Goal: Information Seeking & Learning: Check status

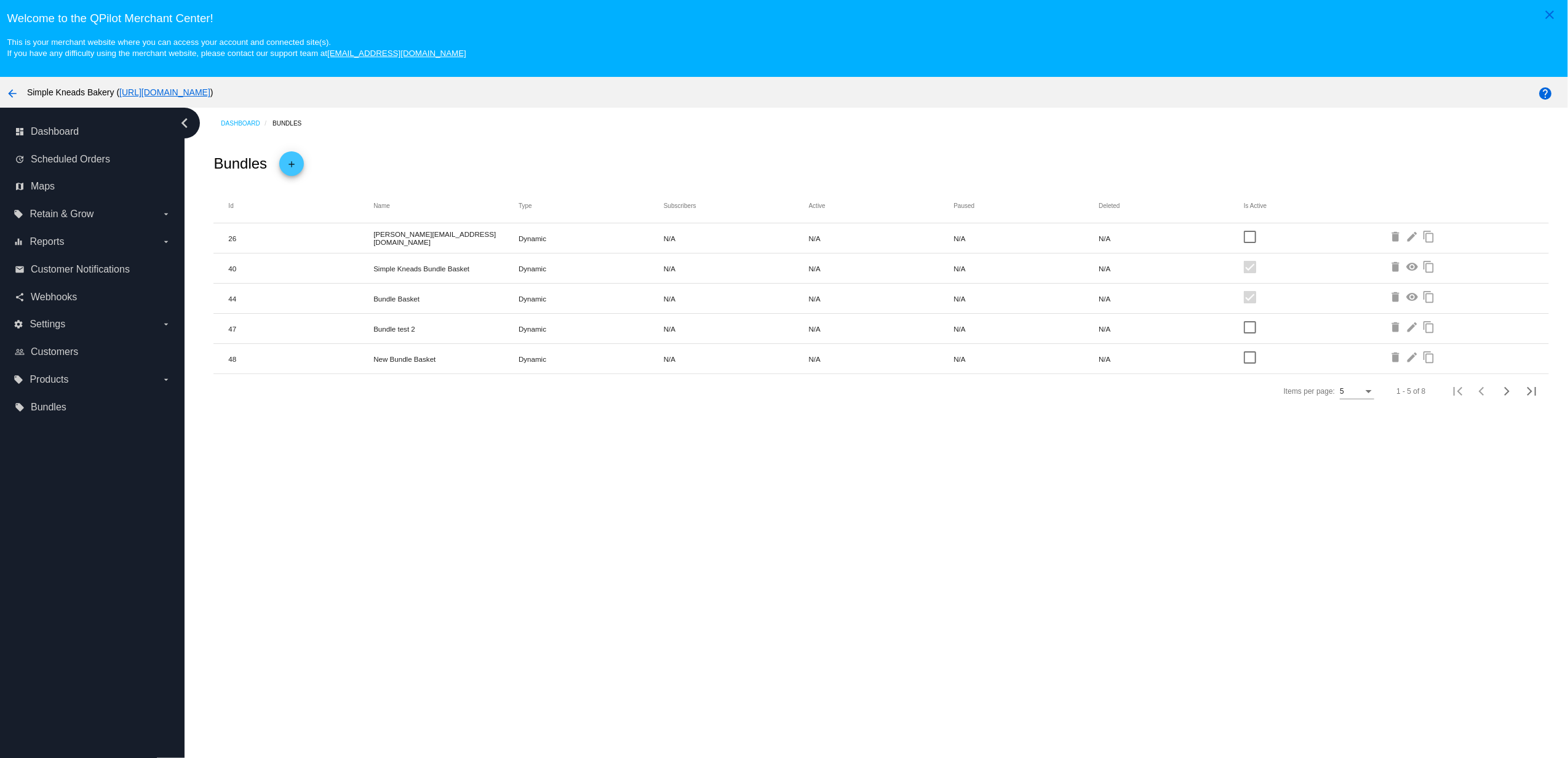
click at [50, 243] on span "Reports" at bounding box center [46, 241] width 34 height 11
click at [0, 0] on input "equalizer Reports arrow_drop_down" at bounding box center [0, 0] width 0 height 0
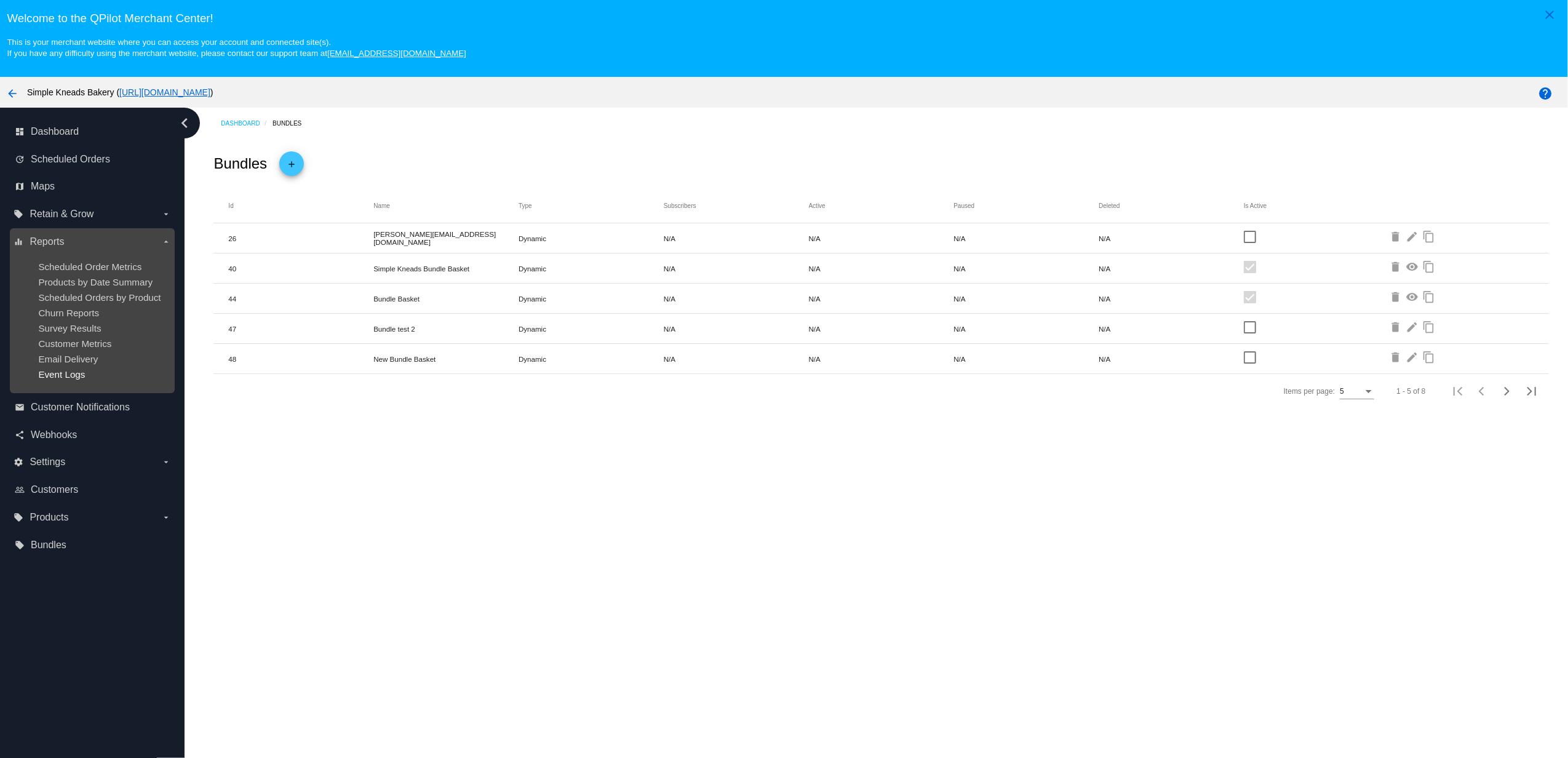
click at [56, 369] on span "Event Logs" at bounding box center [61, 374] width 46 height 11
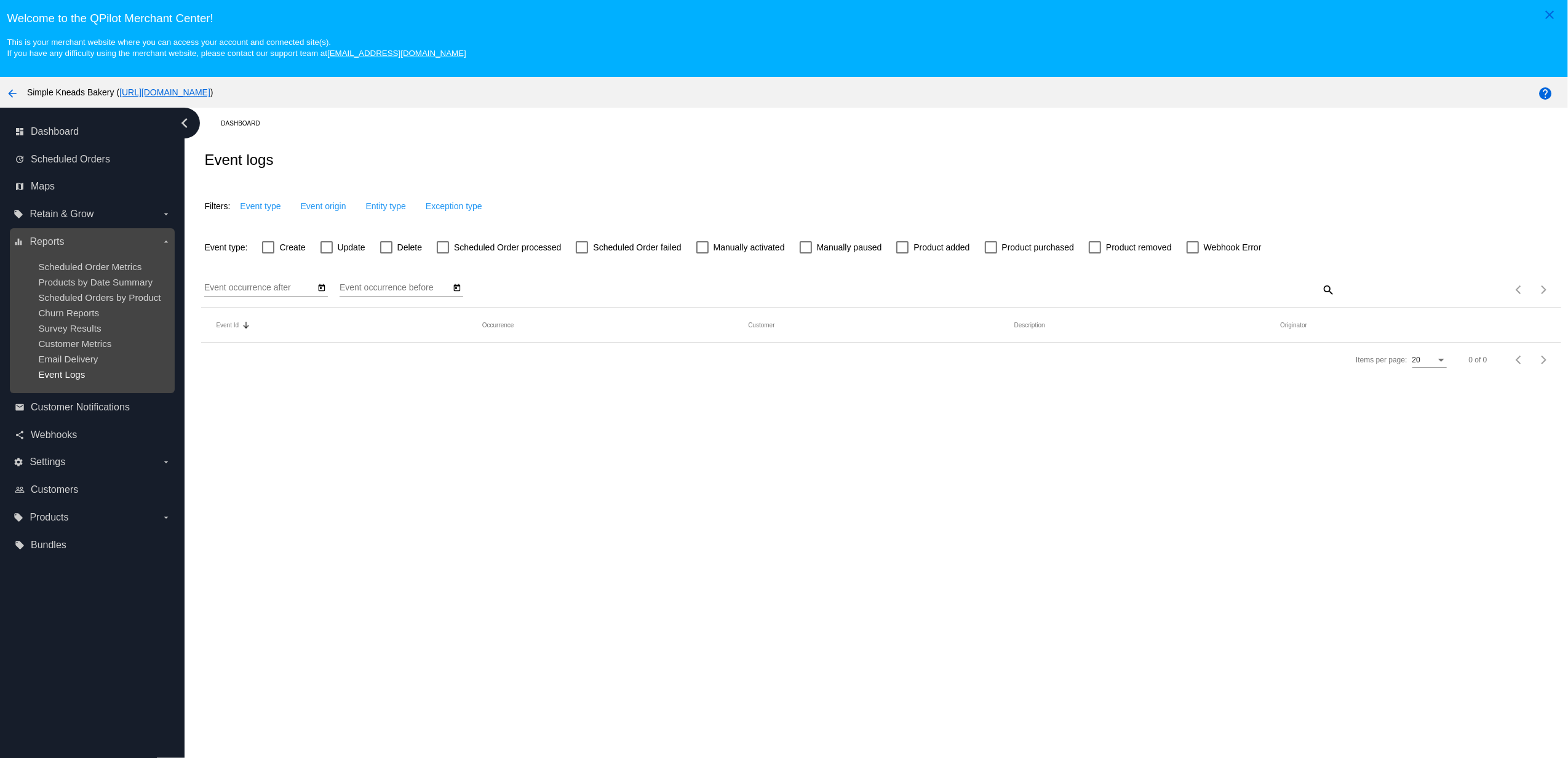
type input "[DATE]"
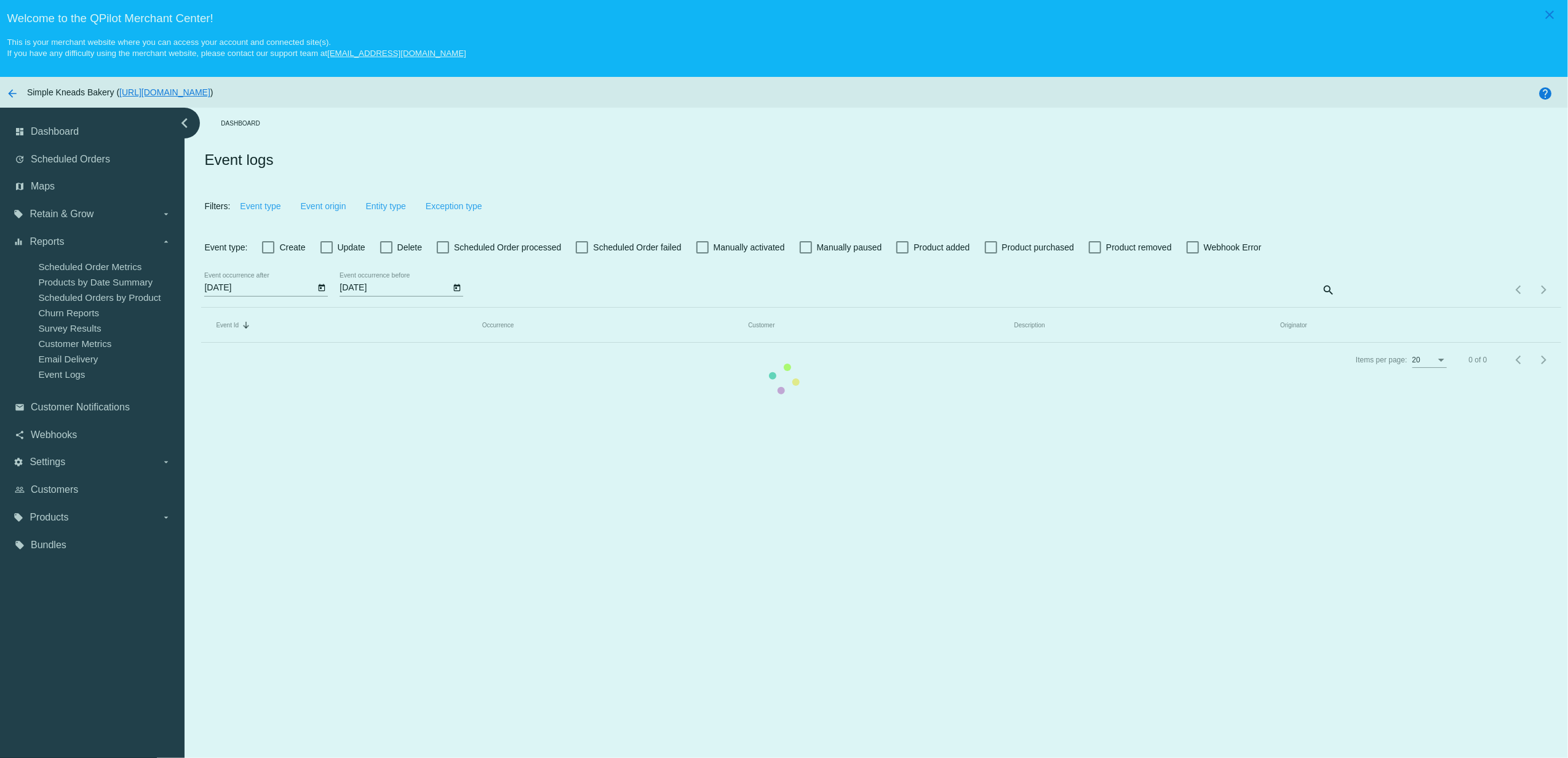
click at [273, 307] on mat-table "Event Id Sorted by Id descending Occurrence Customer Description Originator" at bounding box center [881, 325] width 1359 height 35
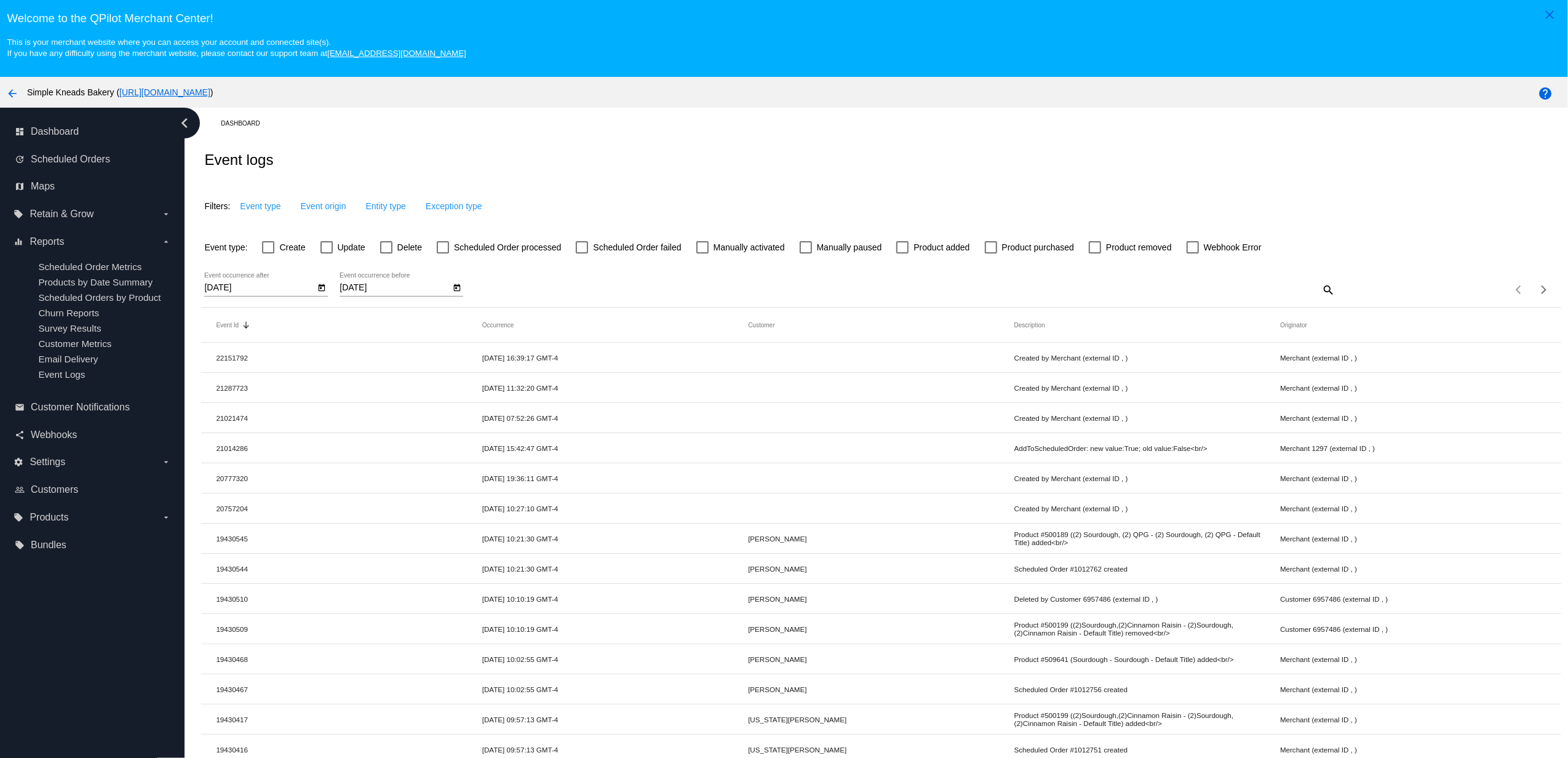
click at [280, 253] on span "Create" at bounding box center [293, 247] width 26 height 15
click at [268, 253] on input "Create" at bounding box center [268, 253] width 1 height 1
checkbox input "true"
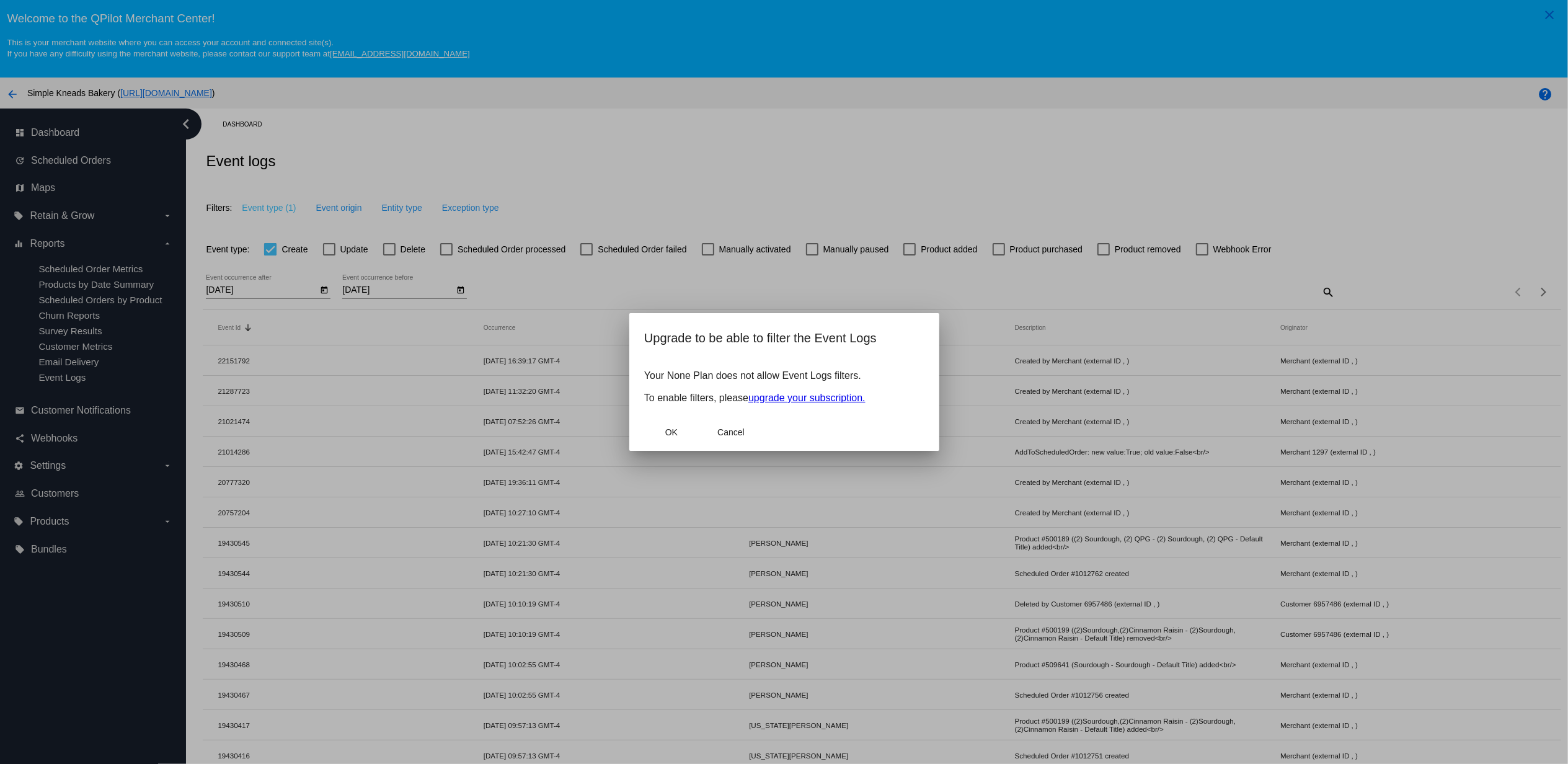
click at [68, 193] on div at bounding box center [784, 382] width 1568 height 764
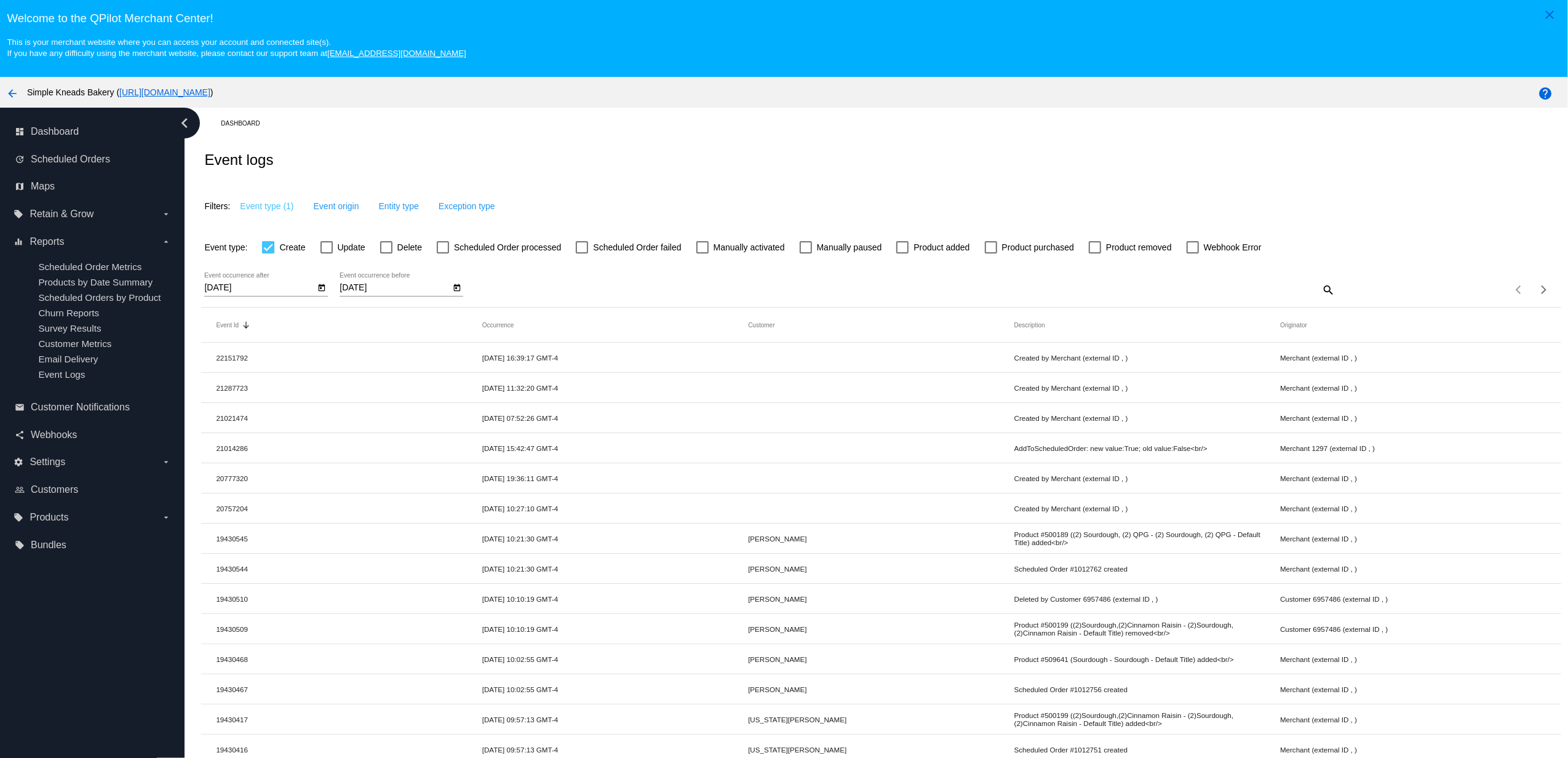
click at [338, 251] on span "Update" at bounding box center [352, 247] width 28 height 15
click at [327, 253] on input "Update" at bounding box center [326, 253] width 1 height 1
checkbox input "true"
click at [274, 254] on label "Create" at bounding box center [284, 247] width 43 height 15
click at [268, 254] on input "Create" at bounding box center [268, 253] width 1 height 1
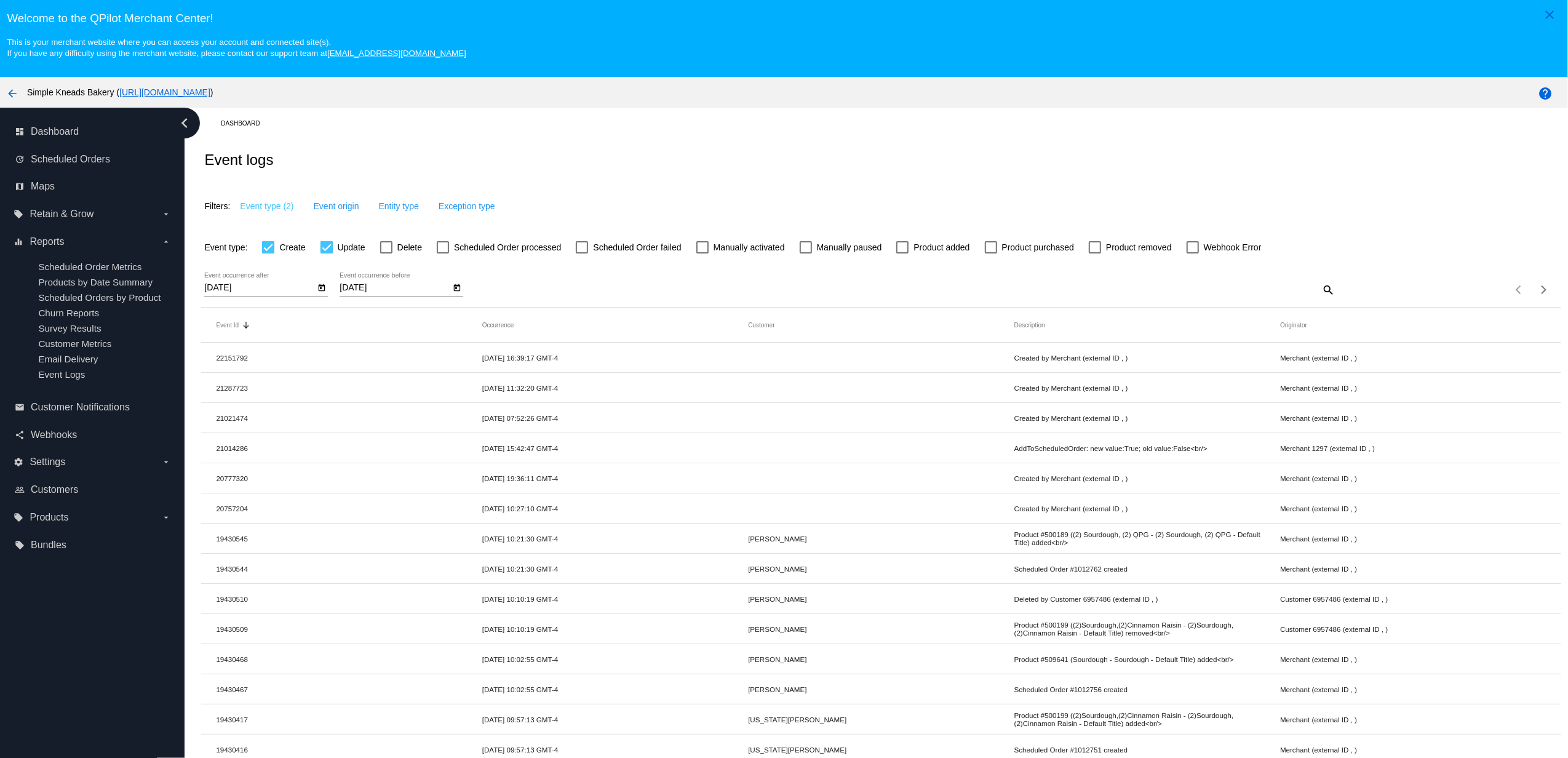
checkbox input "false"
click at [328, 251] on div at bounding box center [326, 247] width 12 height 12
click at [327, 253] on input "Update" at bounding box center [326, 253] width 1 height 1
checkbox input "false"
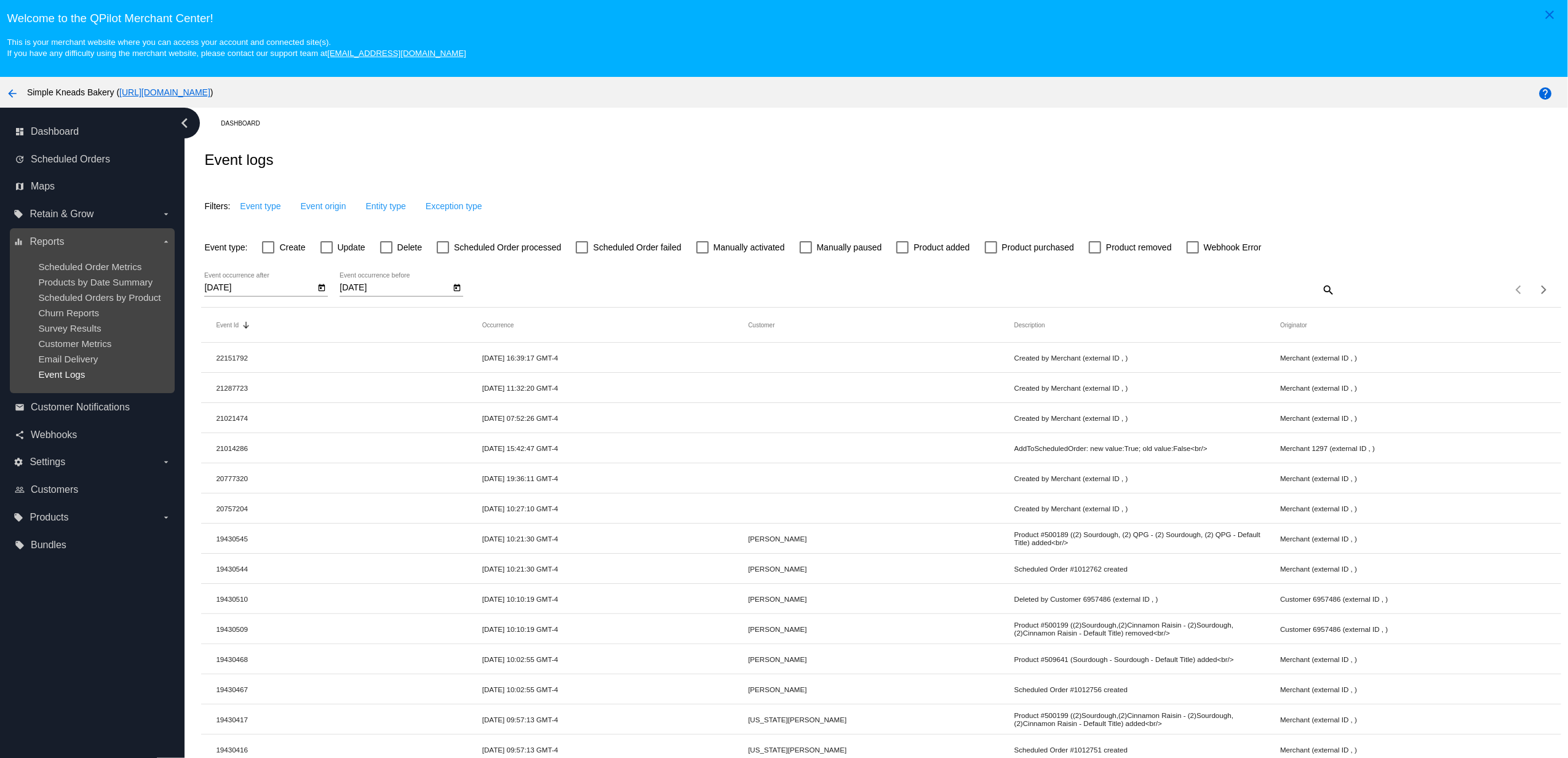
click at [65, 369] on span "Event Logs" at bounding box center [61, 374] width 46 height 11
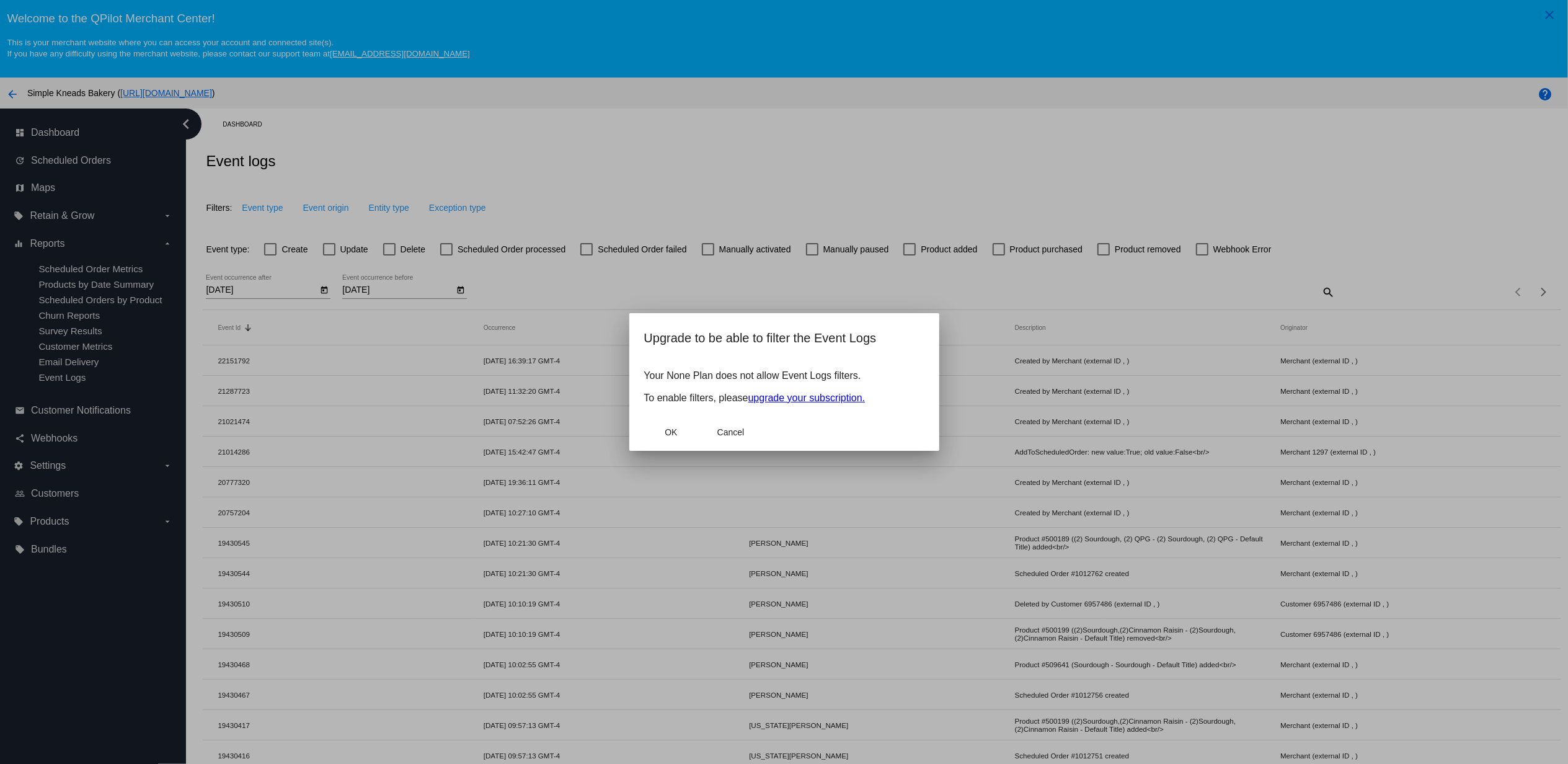
click at [811, 399] on link "upgrade your subscription." at bounding box center [807, 397] width 117 height 11
click at [739, 427] on button "Cancel" at bounding box center [730, 432] width 55 height 22
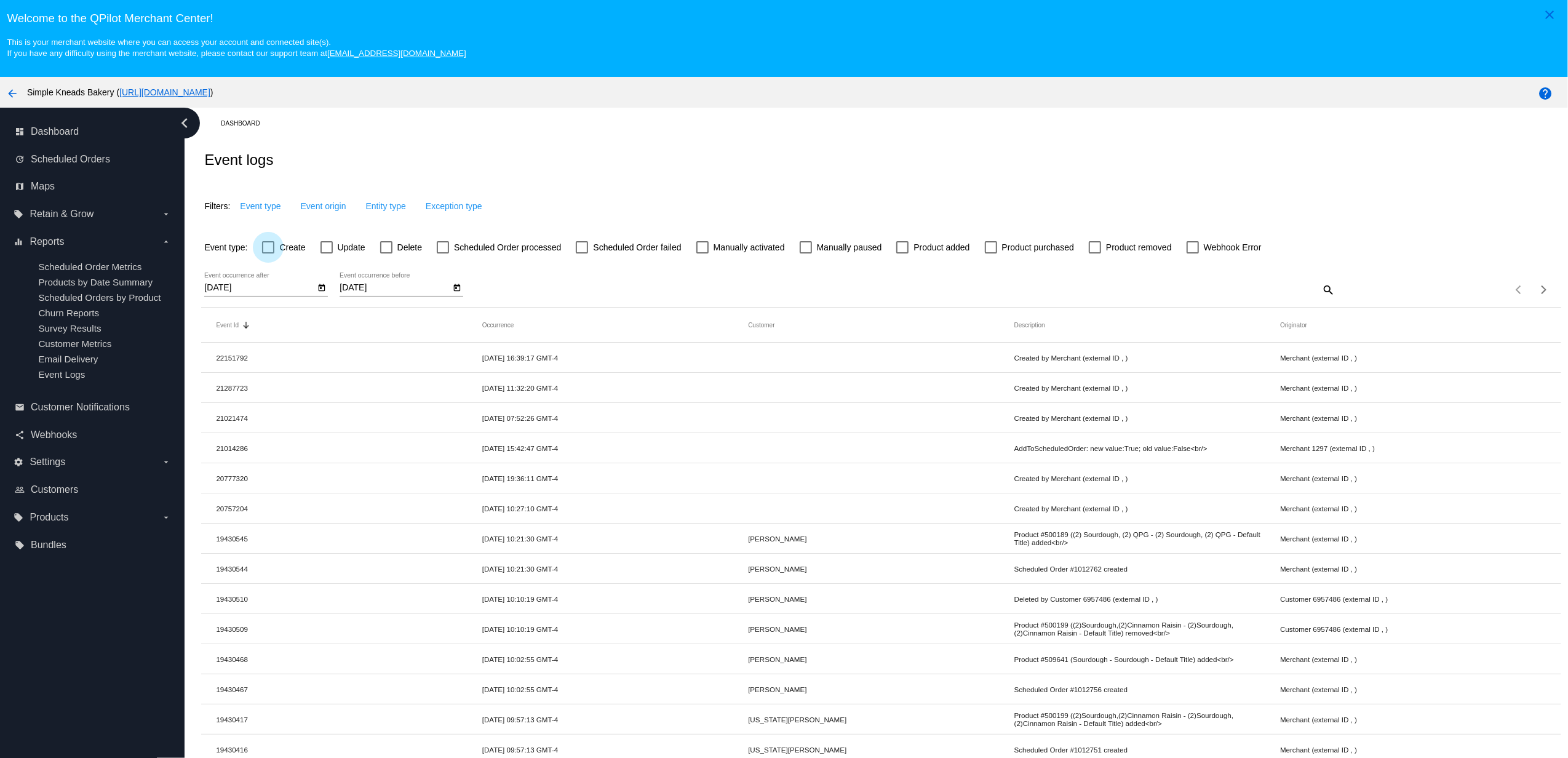
click at [291, 246] on span "Create" at bounding box center [293, 247] width 26 height 15
click at [268, 253] on input "Create" at bounding box center [268, 253] width 1 height 1
checkbox input "true"
click at [330, 253] on label "Update" at bounding box center [343, 247] width 45 height 15
click at [327, 253] on input "Update" at bounding box center [326, 253] width 1 height 1
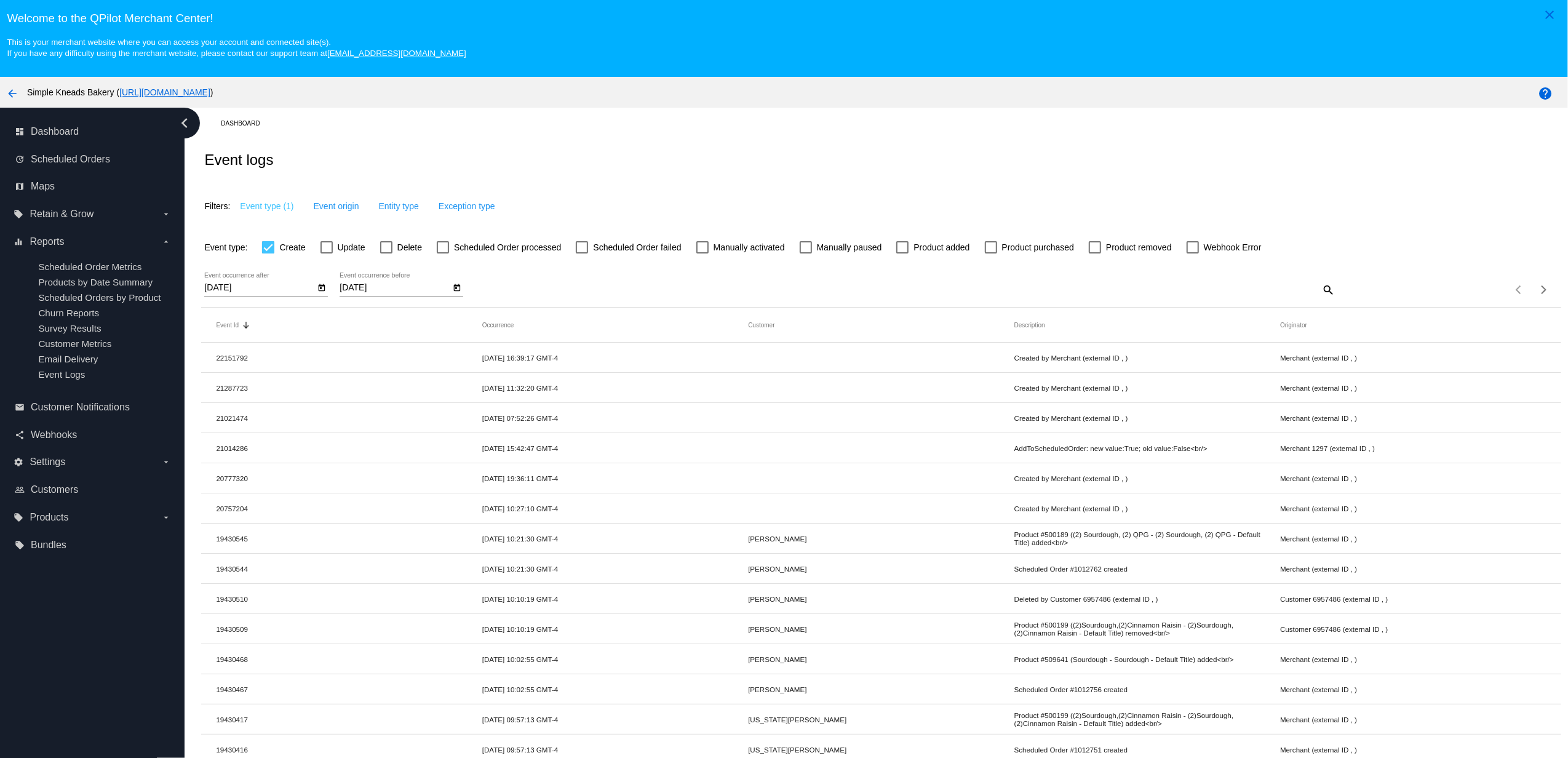
checkbox input "true"
click at [385, 248] on div at bounding box center [386, 247] width 12 height 12
click at [386, 253] on input "Delete" at bounding box center [386, 253] width 1 height 1
checkbox input "true"
click at [474, 255] on span "Scheduled Order processed" at bounding box center [507, 247] width 107 height 15
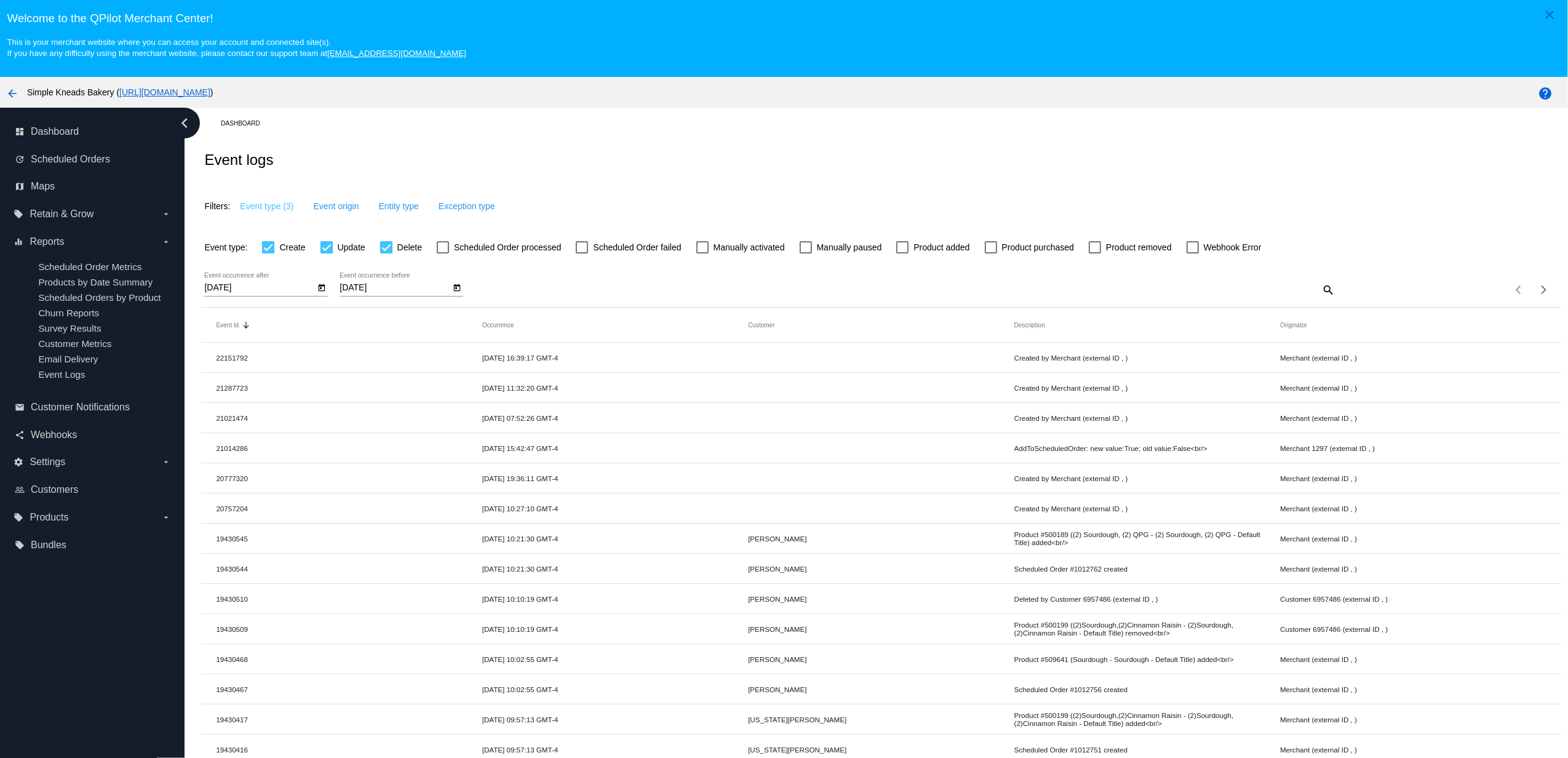
click at [443, 254] on input "Scheduled Order processed" at bounding box center [442, 253] width 1 height 1
checkbox input "true"
click at [621, 251] on span "Scheduled Order failed" at bounding box center [636, 247] width 88 height 15
click at [582, 253] on input "Scheduled Order failed" at bounding box center [581, 253] width 1 height 1
checkbox input "true"
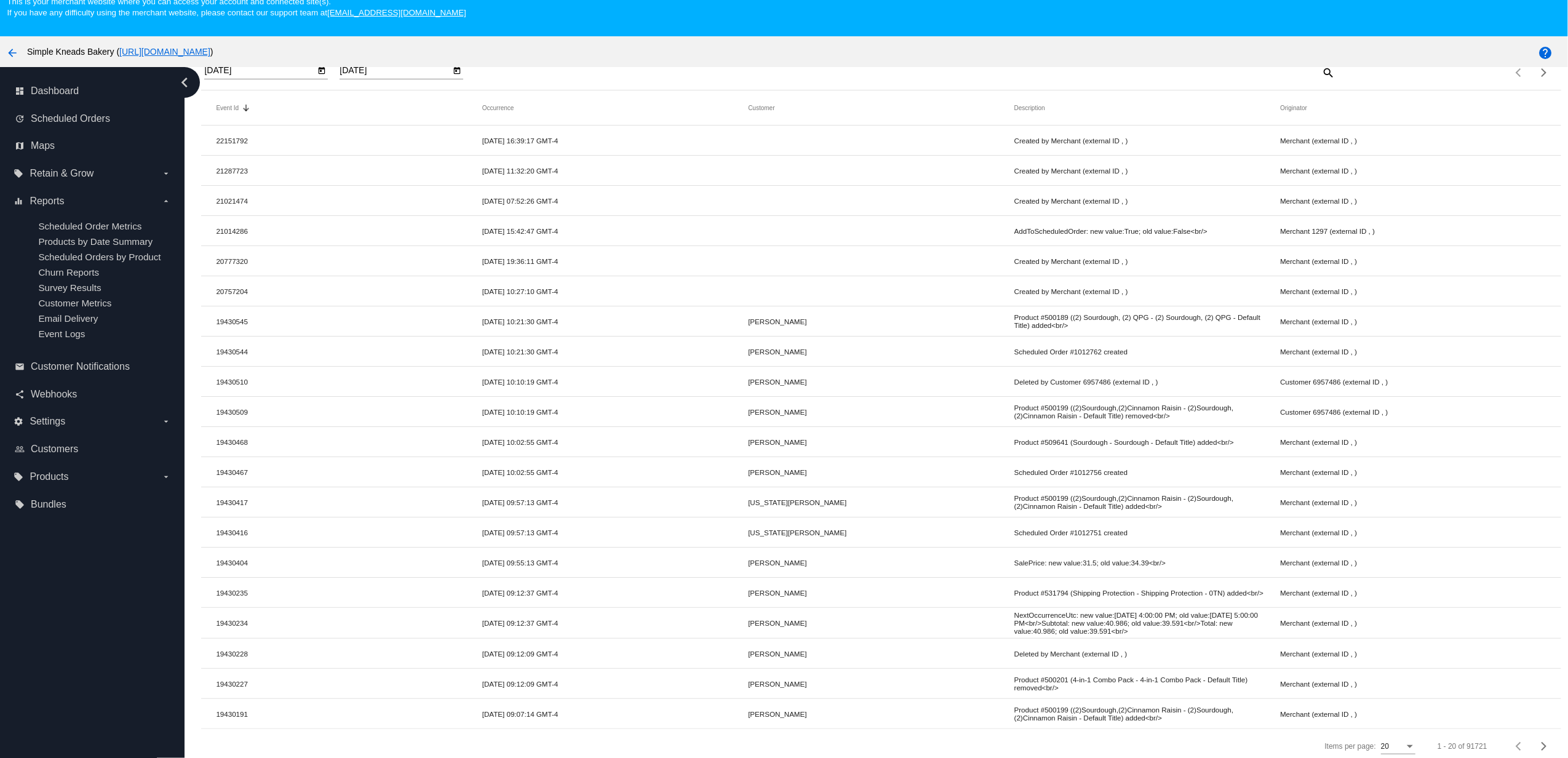
scroll to position [79, 0]
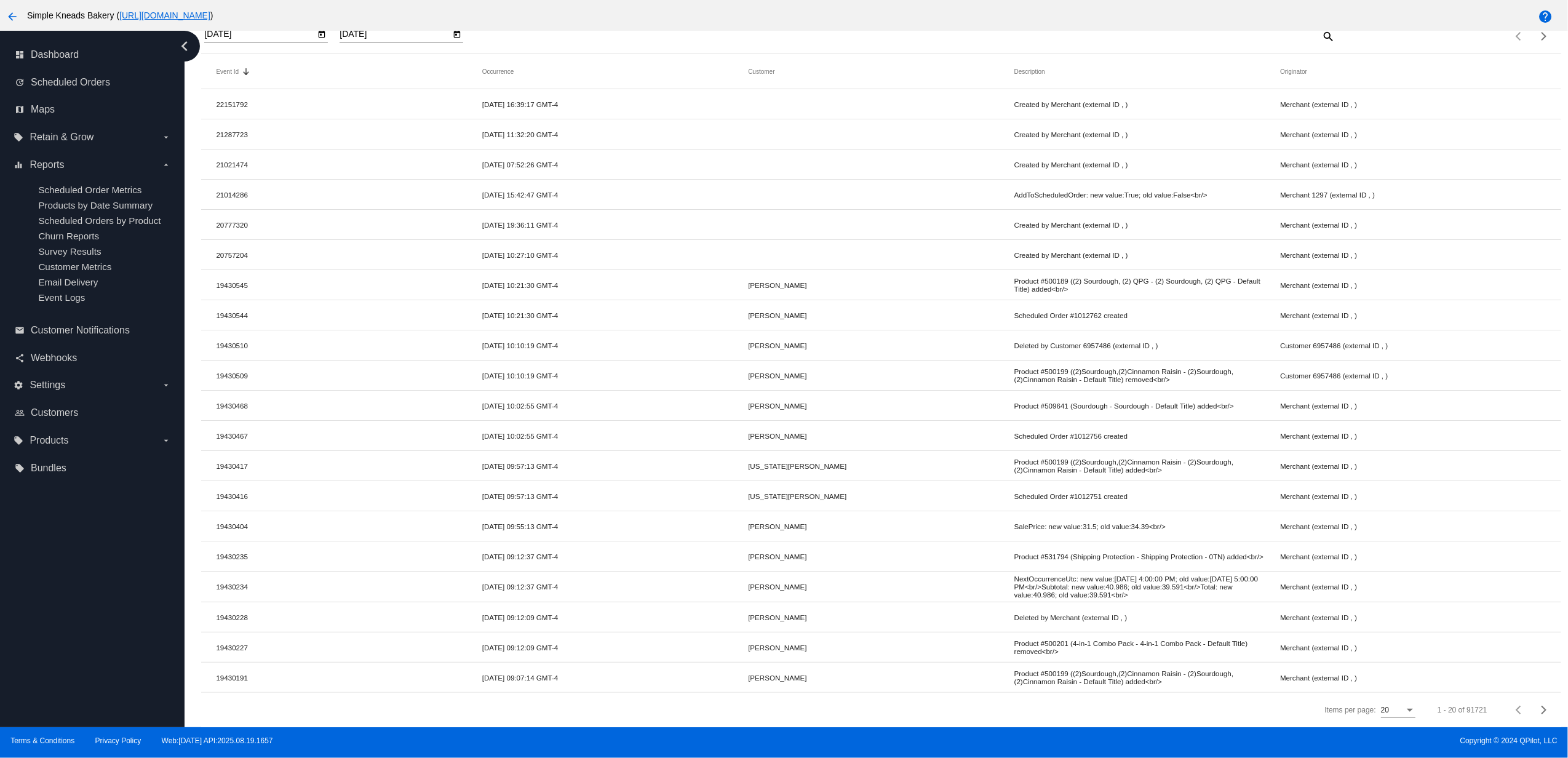
click at [1477, 709] on div "1 - 20 of 91721" at bounding box center [1490, 710] width 134 height 30
click at [1532, 709] on span "Next page" at bounding box center [1543, 710] width 25 height 6
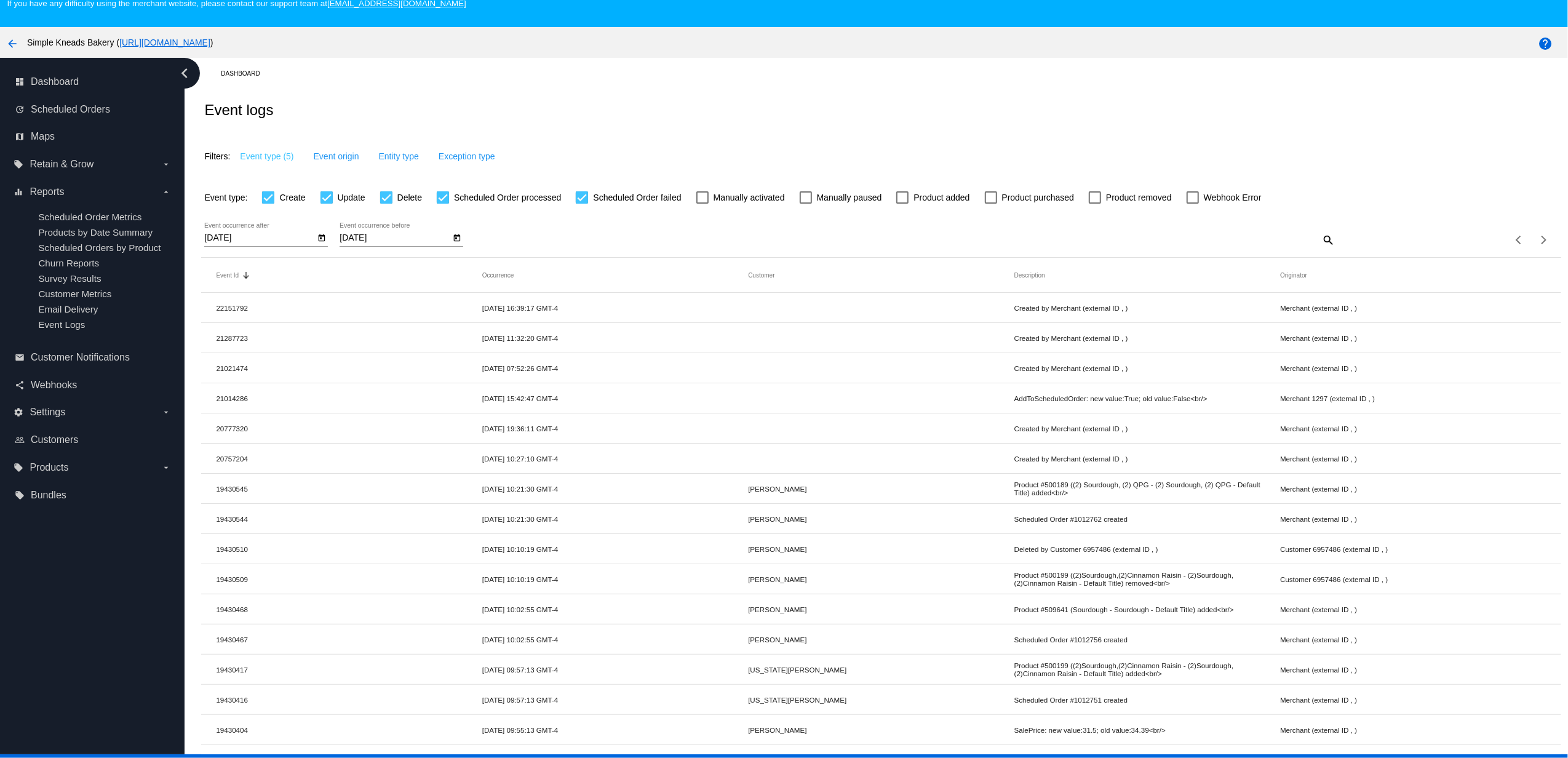
scroll to position [0, 0]
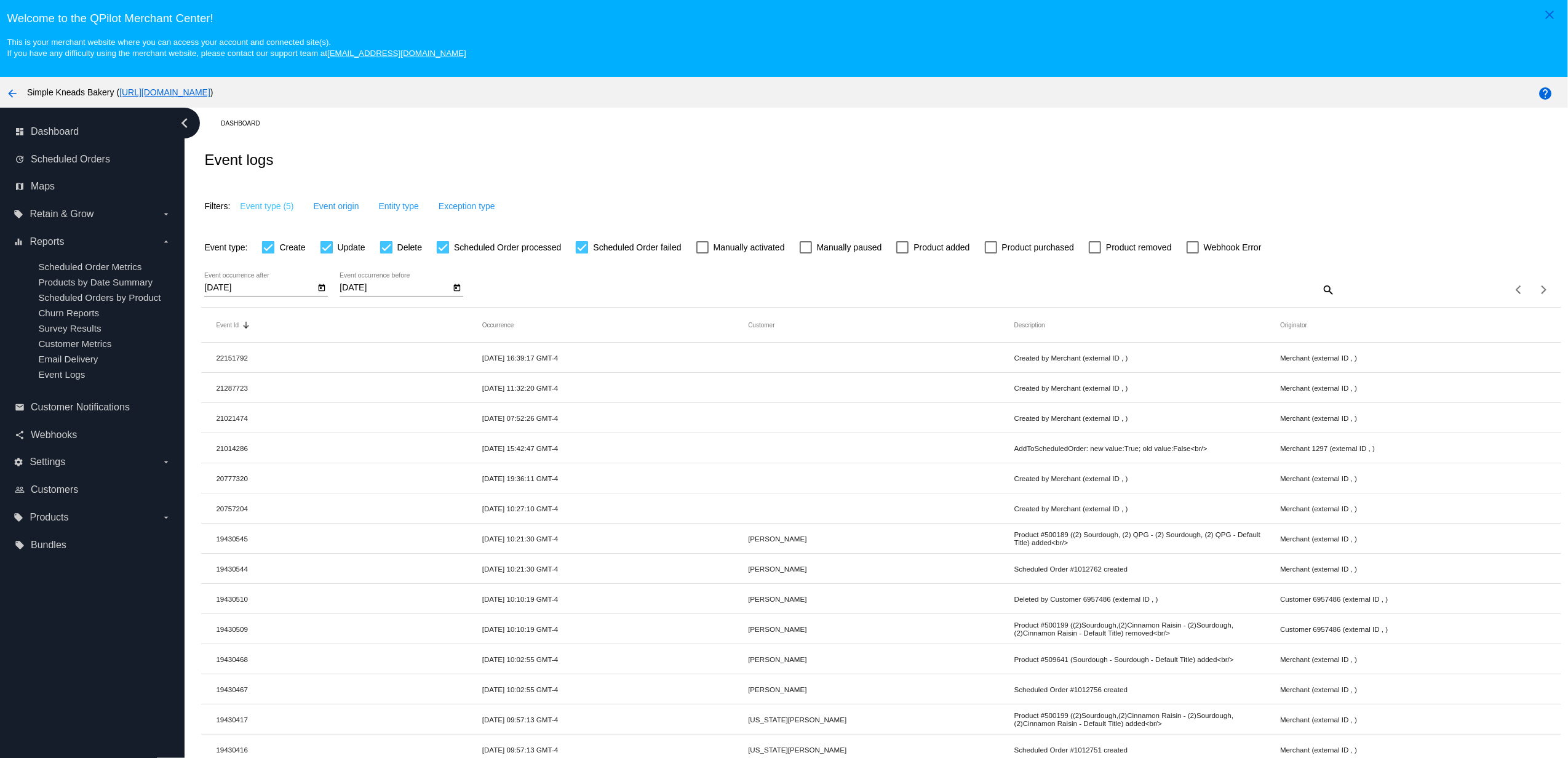
click at [1320, 289] on mat-icon "search" at bounding box center [1327, 288] width 15 height 19
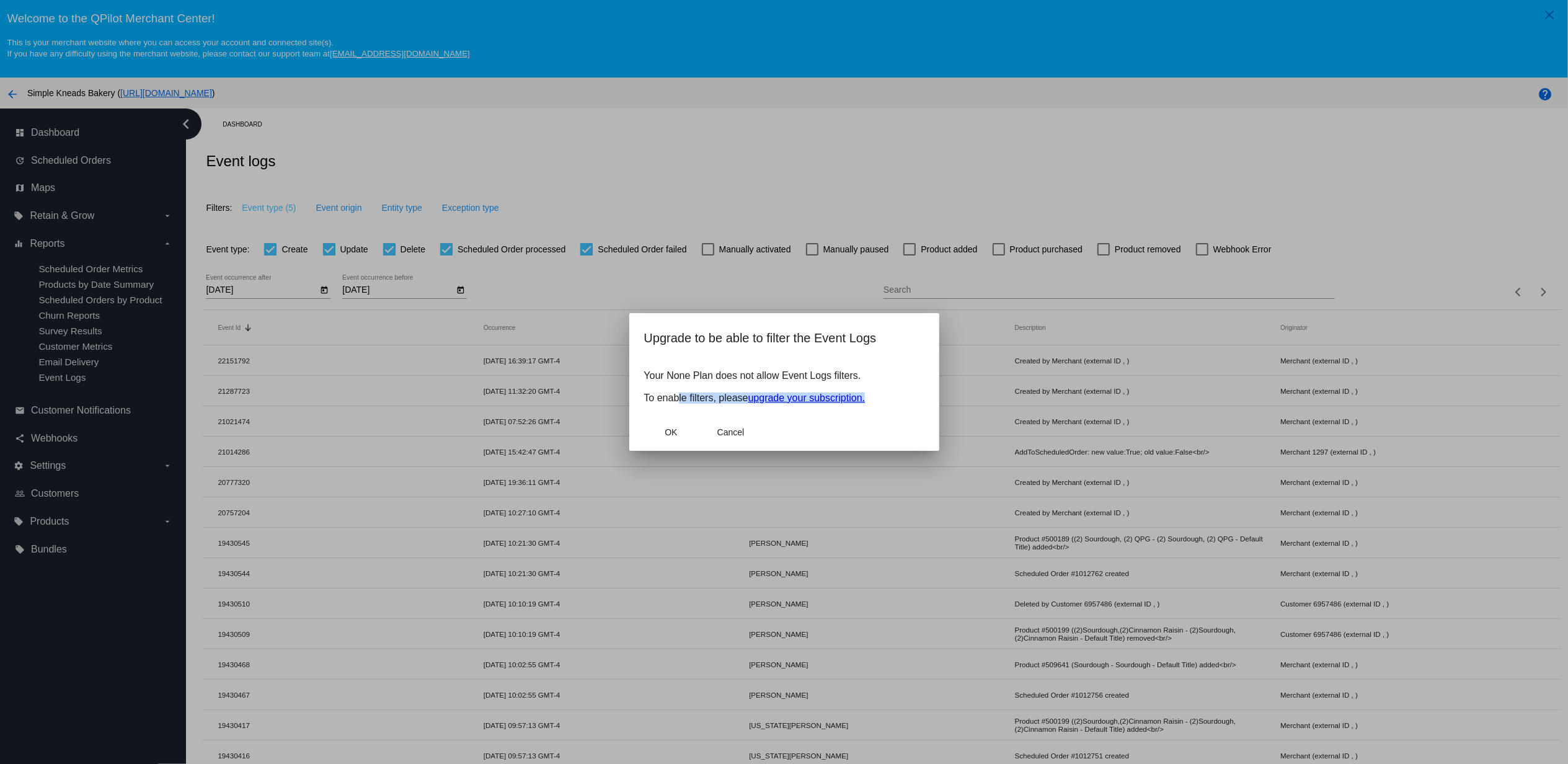
drag, startPoint x: 642, startPoint y: 397, endPoint x: 899, endPoint y: 393, distance: 257.0
click at [899, 393] on mat-dialog-content "Your None Plan does not allow Event Logs filters. To enable filters, please upg…" at bounding box center [784, 387] width 310 height 54
click at [735, 427] on span "Cancel" at bounding box center [730, 432] width 27 height 10
